Goal: Navigation & Orientation: Find specific page/section

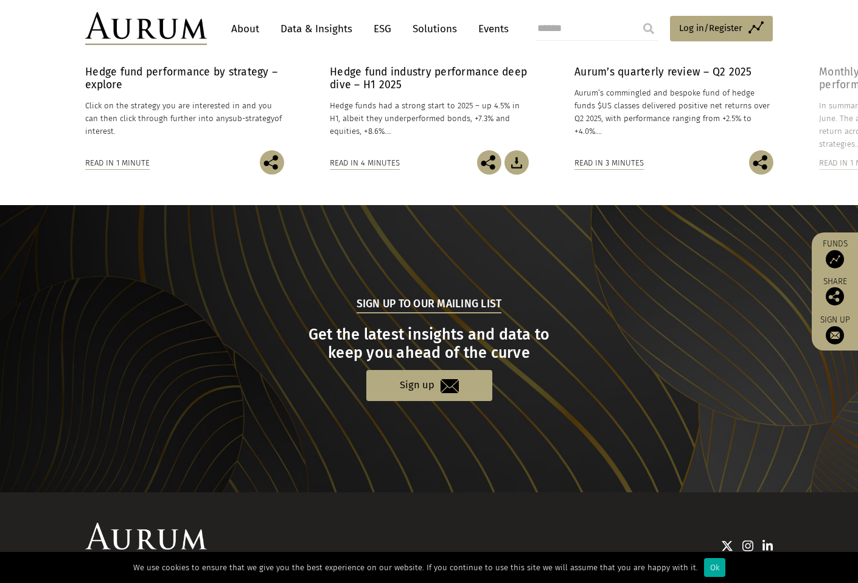
scroll to position [1100, 0]
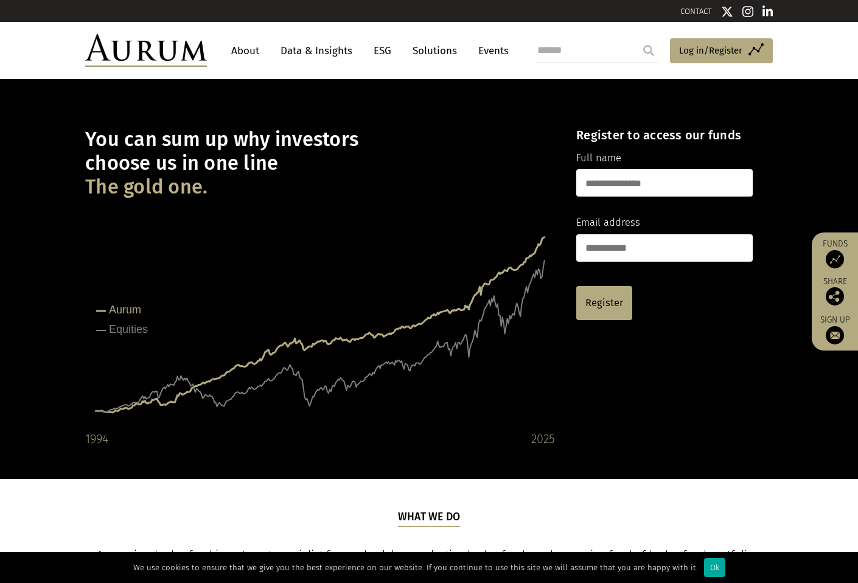
click at [239, 51] on link "About" at bounding box center [245, 51] width 40 height 23
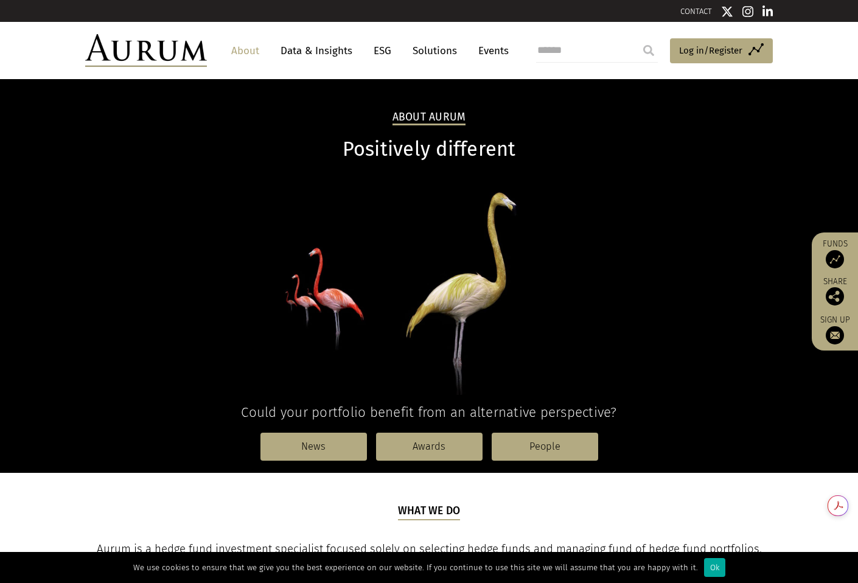
click at [305, 50] on link "Data & Insights" at bounding box center [316, 51] width 84 height 23
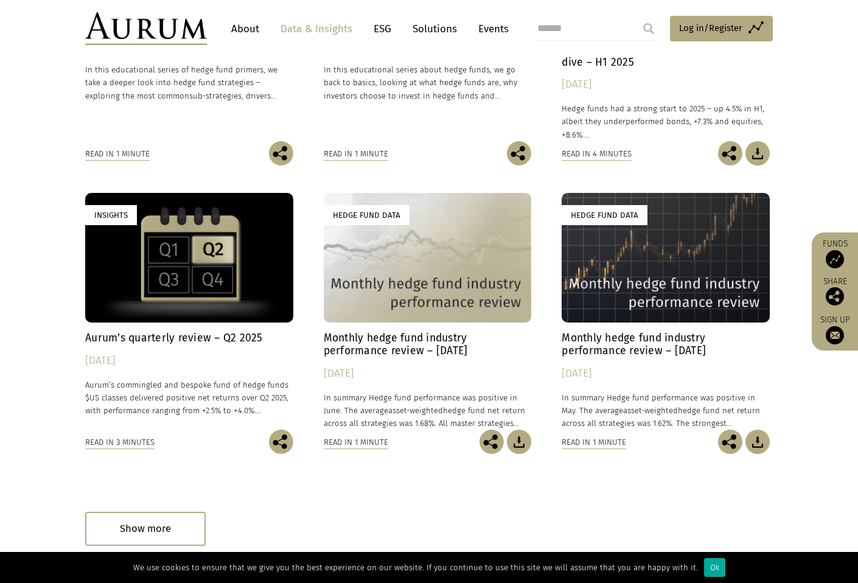
scroll to position [695, 0]
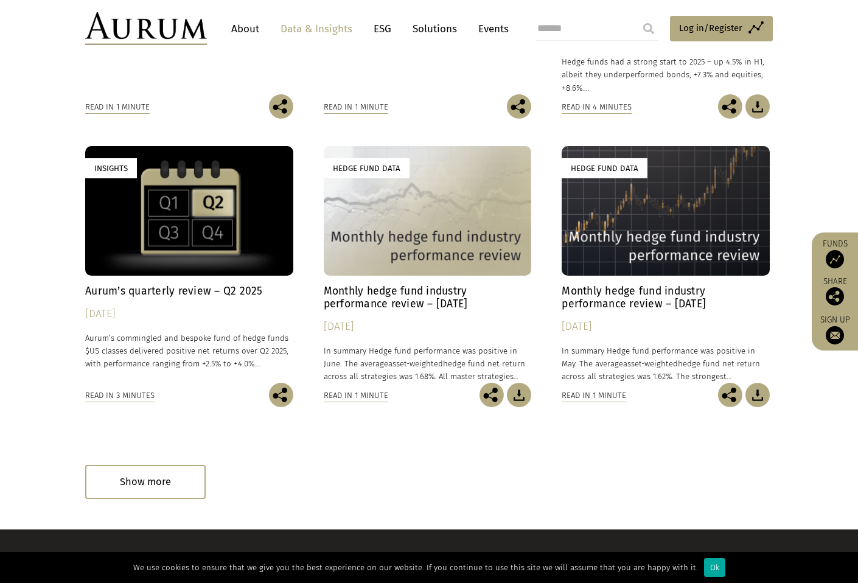
scroll to position [695, 0]
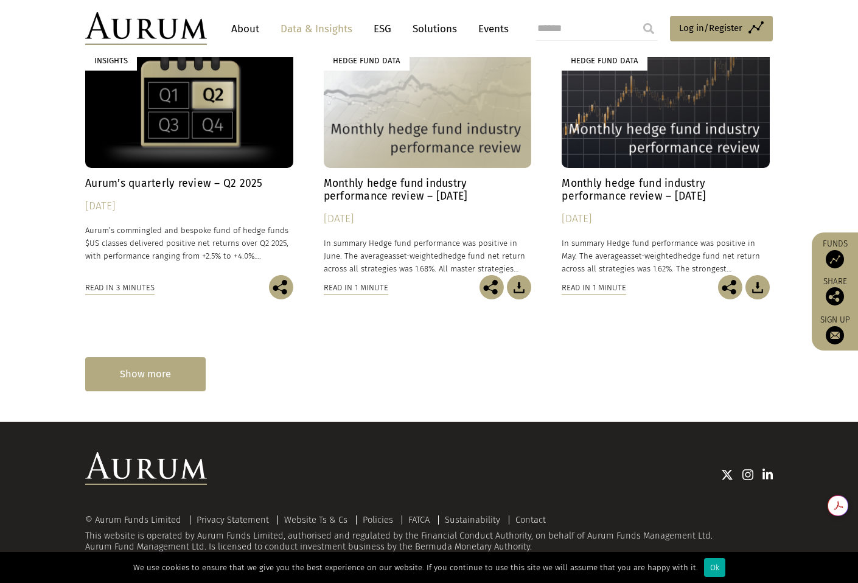
click at [170, 385] on div "Show more" at bounding box center [145, 373] width 120 height 33
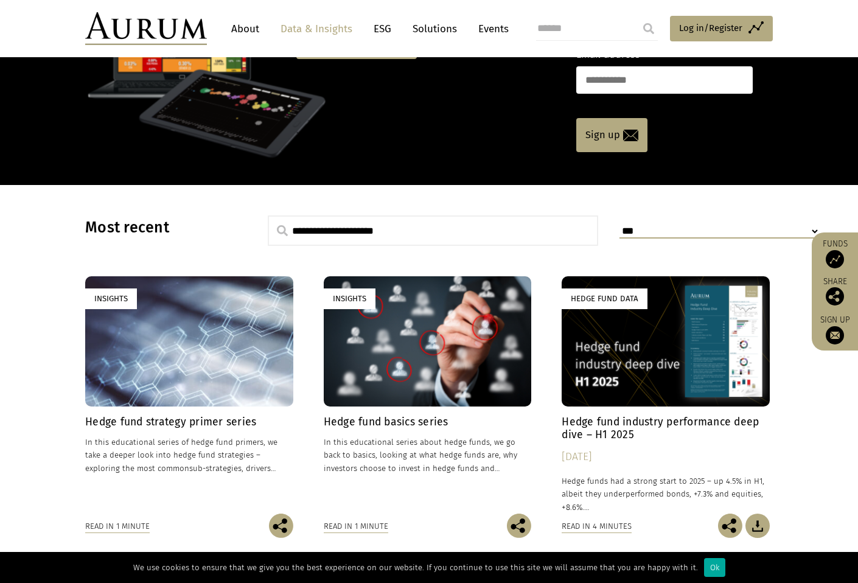
scroll to position [0, 0]
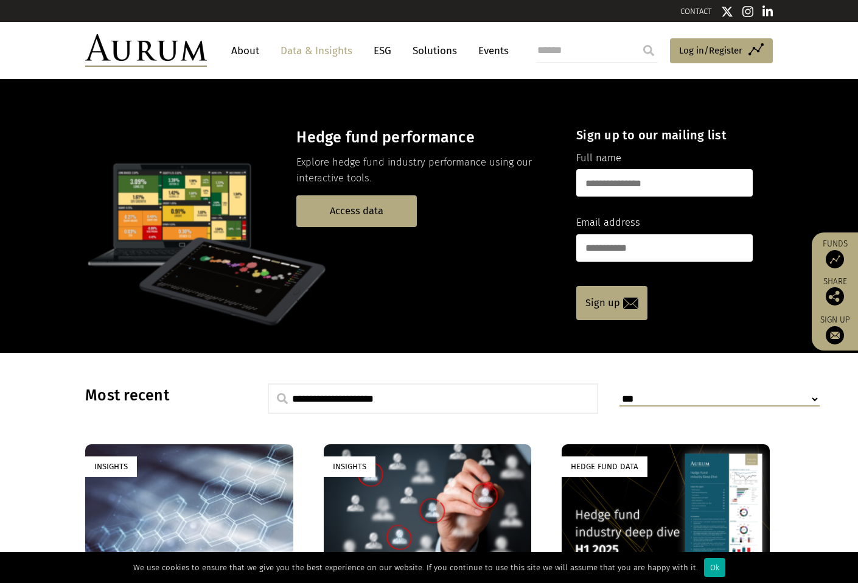
click at [426, 52] on link "Solutions" at bounding box center [435, 51] width 57 height 23
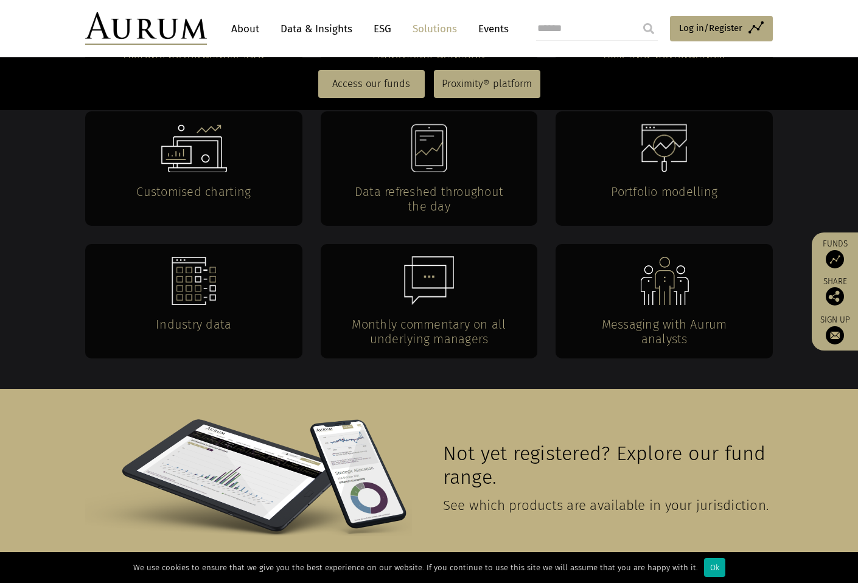
scroll to position [2642, 0]
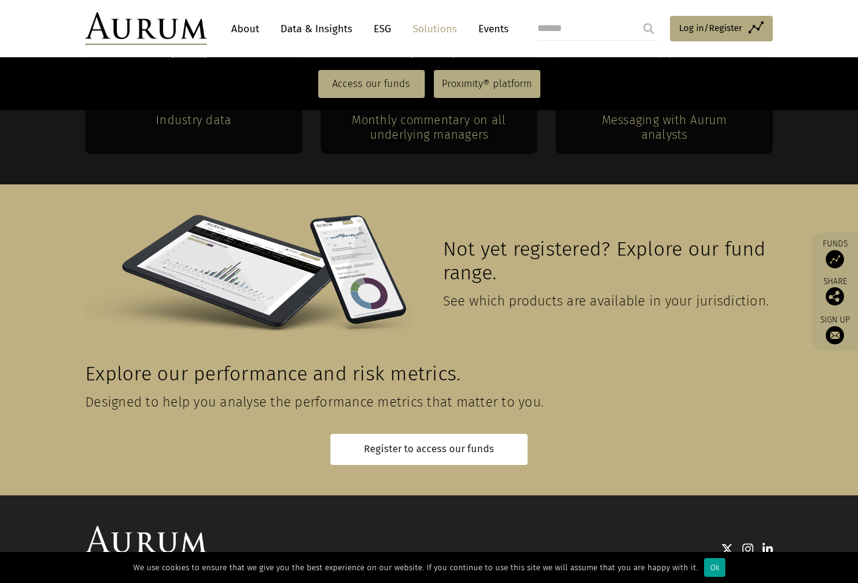
click at [705, 572] on div "Ok" at bounding box center [714, 567] width 21 height 19
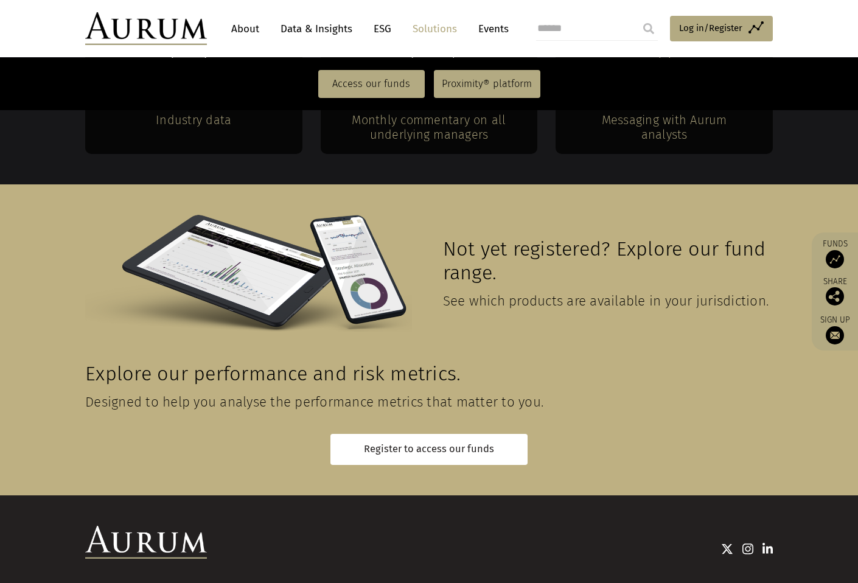
click at [423, 582] on link "FATCA" at bounding box center [418, 593] width 21 height 11
